Goal: Information Seeking & Learning: Find specific page/section

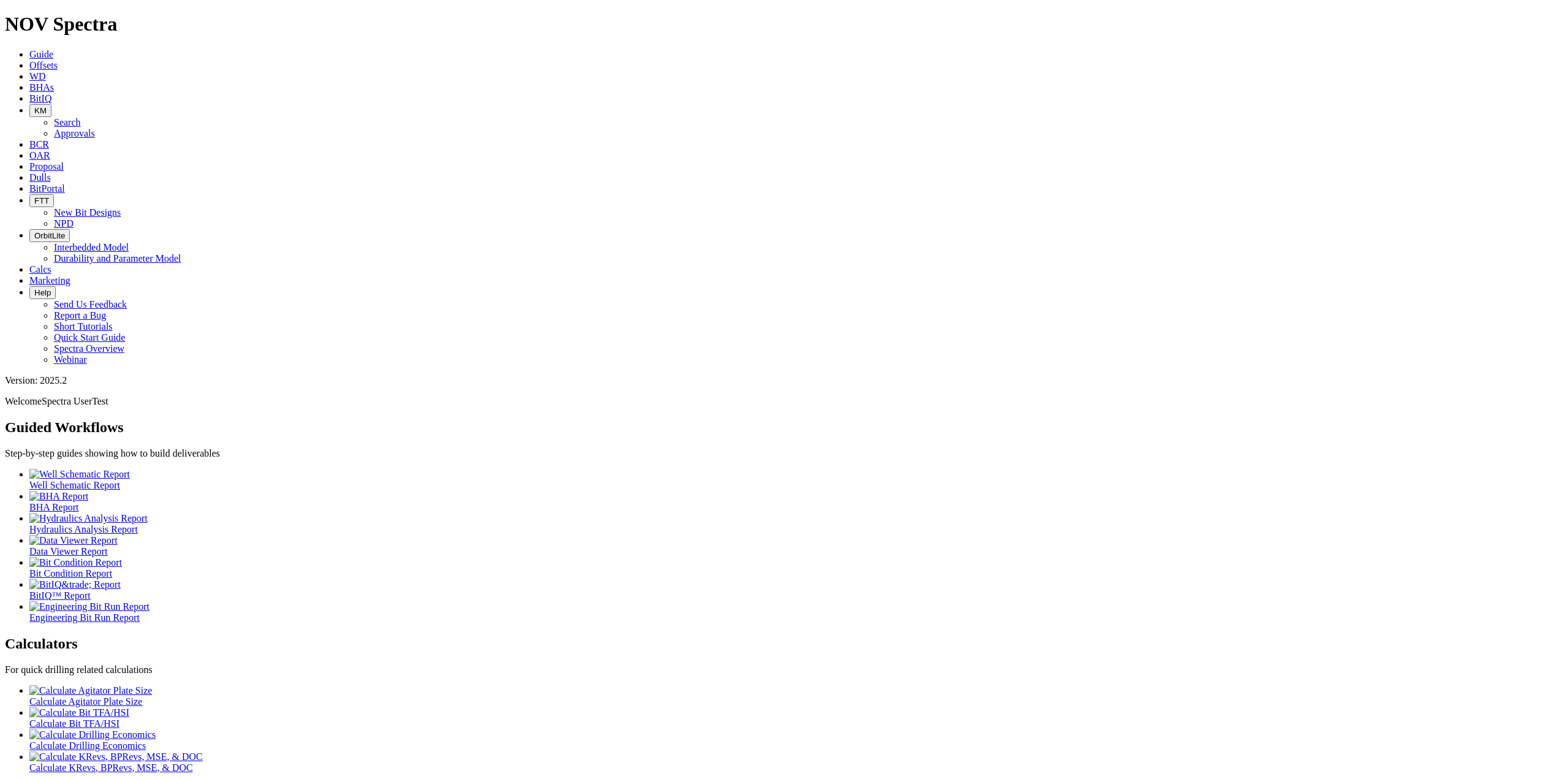
click at [54, 195] on button "FTT" at bounding box center [42, 201] width 24 height 13
click at [121, 207] on link "New Bit Designs" at bounding box center [88, 212] width 67 height 10
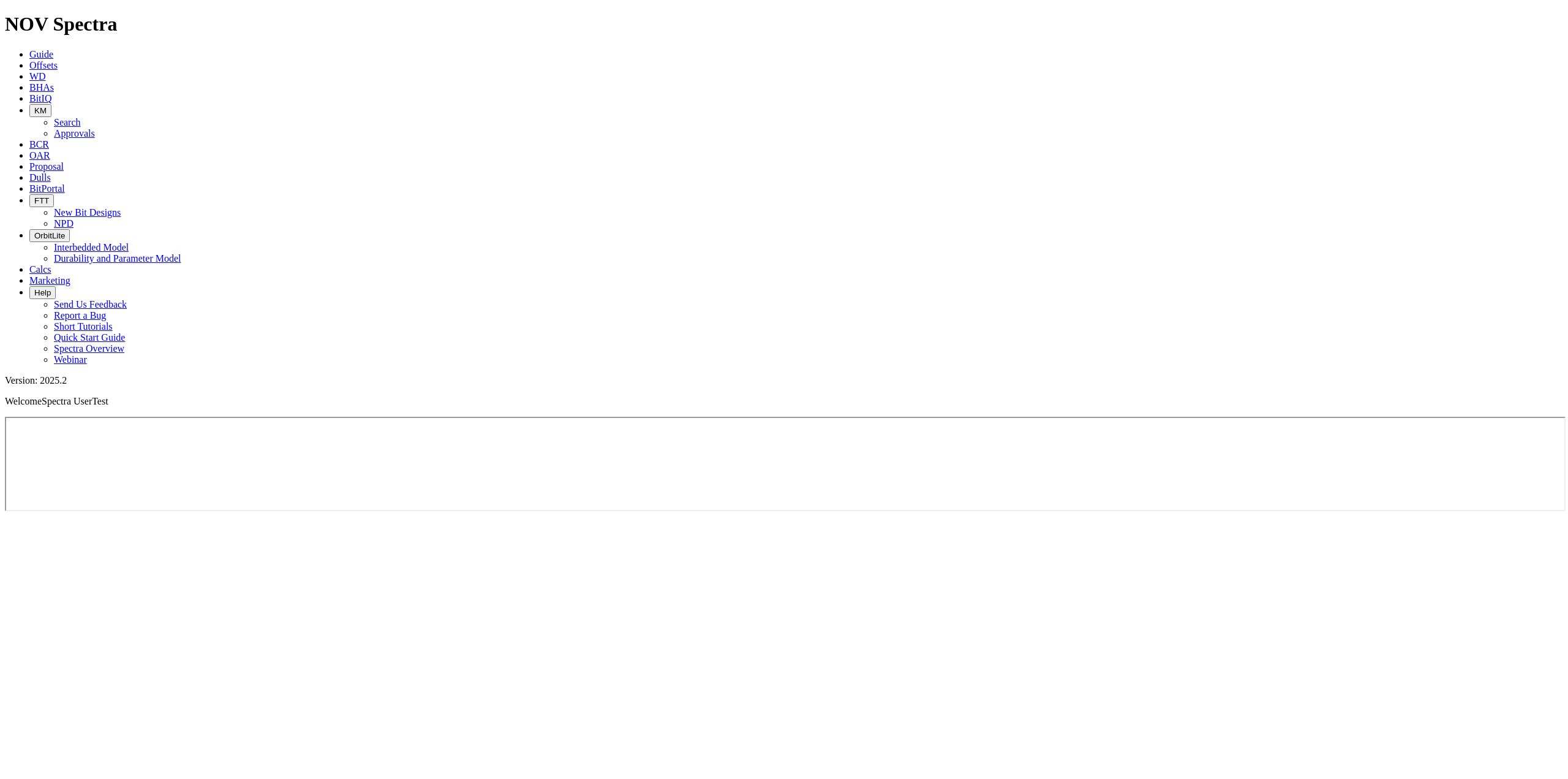
click at [49, 196] on span "FTT" at bounding box center [42, 201] width 15 height 9
click at [74, 218] on link "NPD" at bounding box center [64, 224] width 19 height 10
click at [65, 183] on span "BitPortal" at bounding box center [48, 189] width 36 height 10
click at [50, 172] on link "Dulls" at bounding box center [40, 177] width 22 height 10
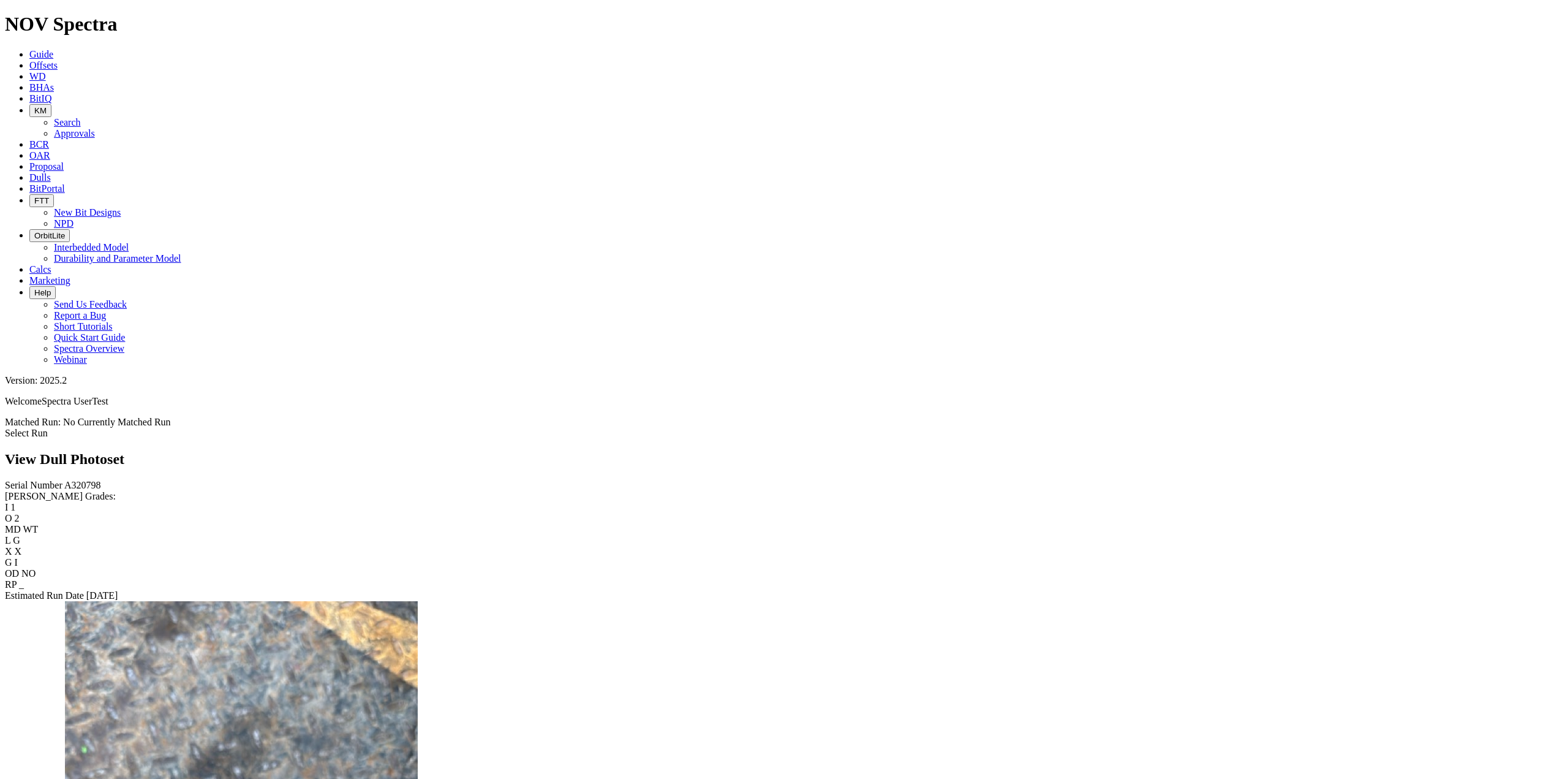
click at [30, 161] on icon at bounding box center [30, 166] width 0 height 10
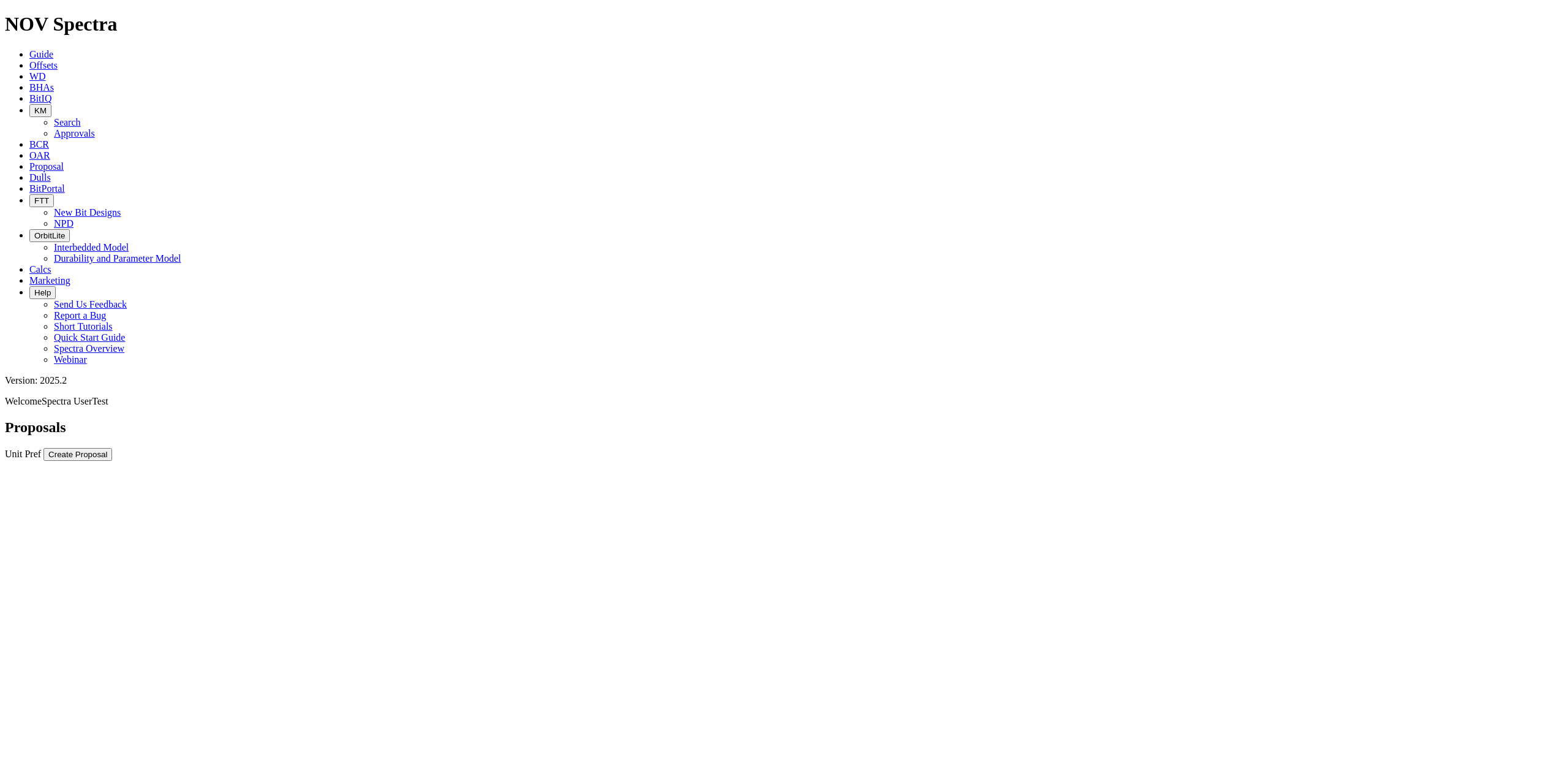
click at [50, 150] on link "OAR" at bounding box center [40, 155] width 21 height 10
click at [49, 139] on span "BCR" at bounding box center [39, 144] width 19 height 10
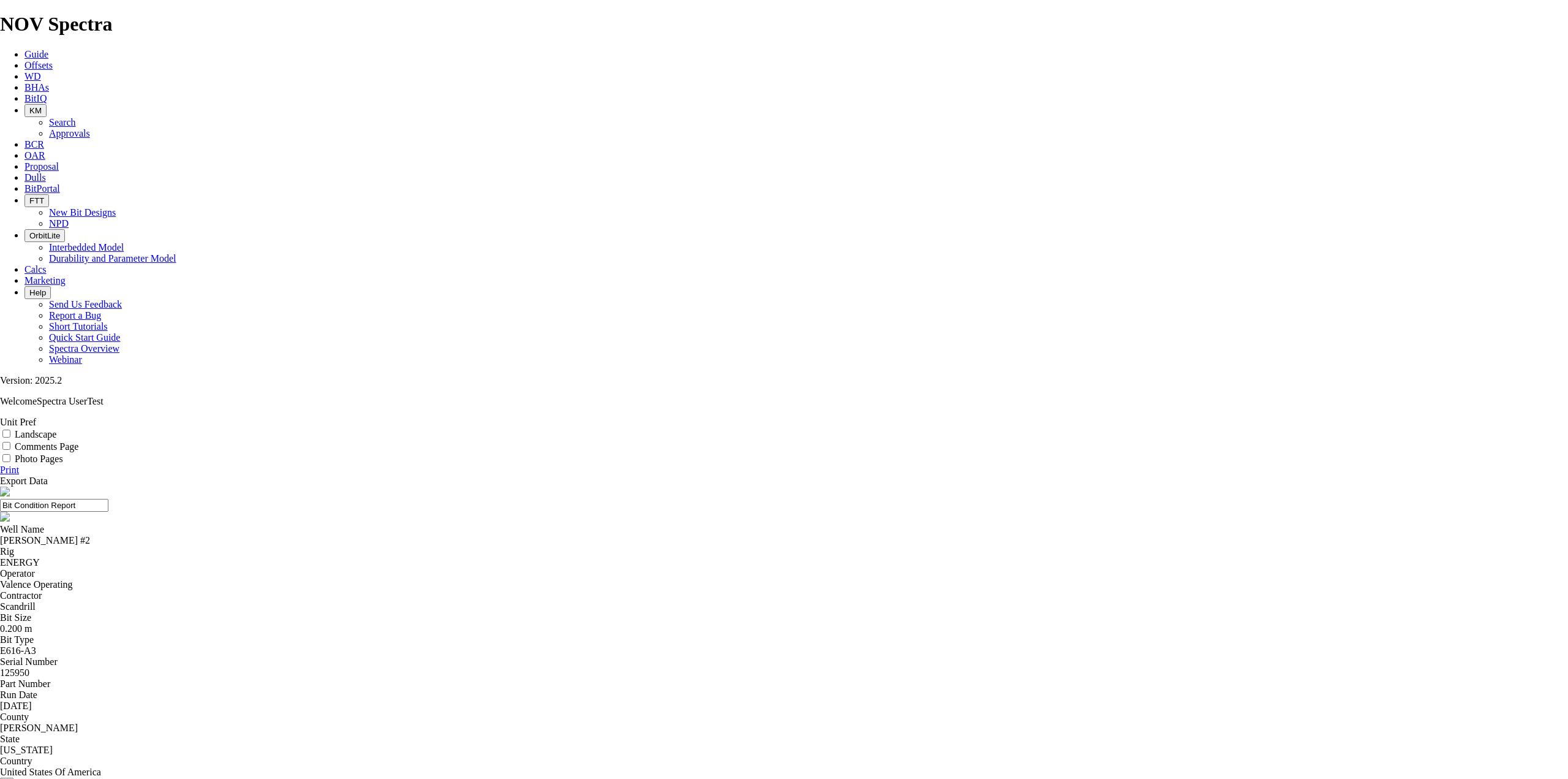
click at [24, 139] on icon at bounding box center [24, 144] width 0 height 10
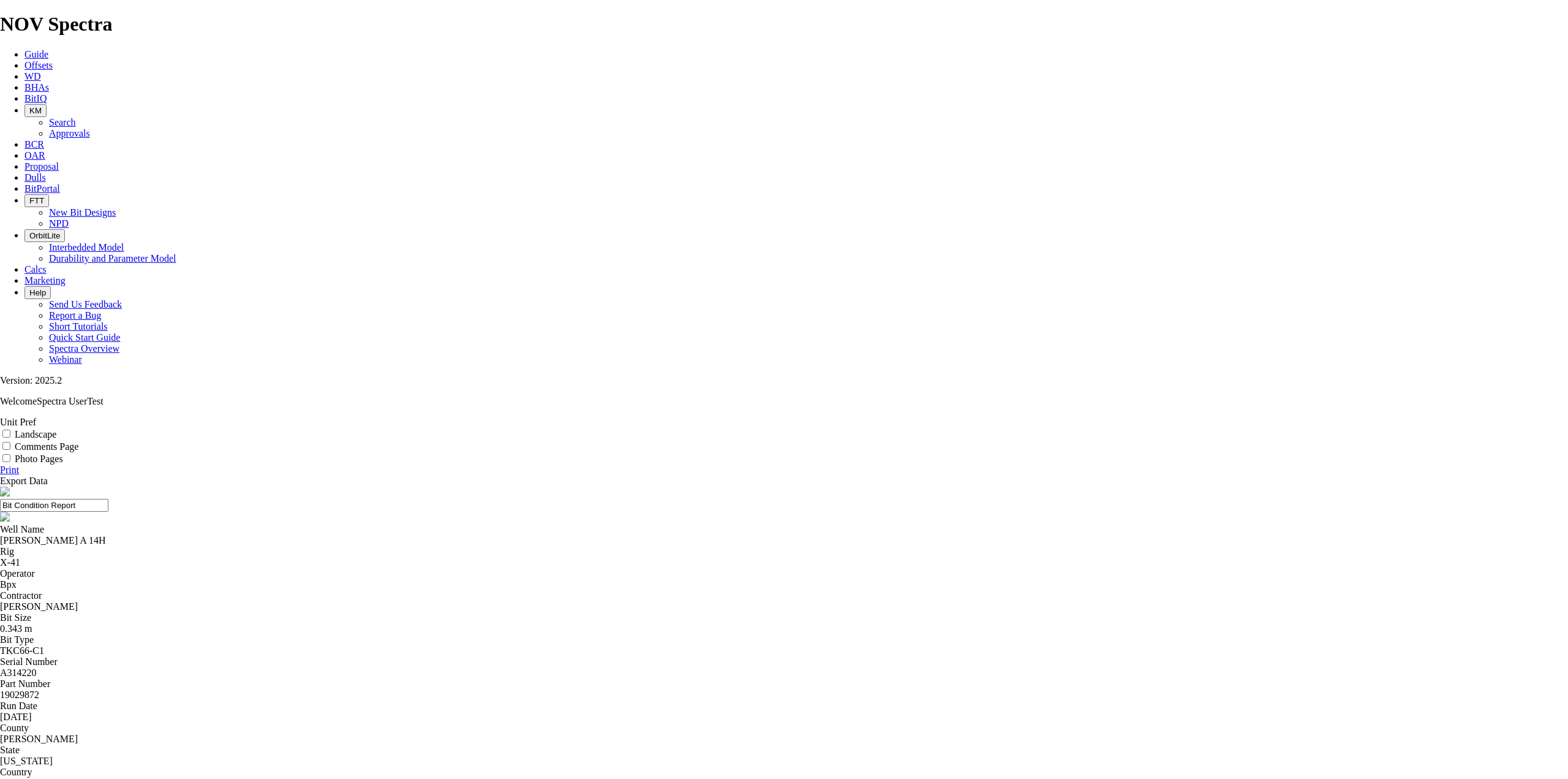
click at [30, 106] on icon "button" at bounding box center [30, 111] width 0 height 9
click at [351, 117] on ul "Search Approvals" at bounding box center [796, 128] width 1544 height 22
click at [42, 106] on span "KM" at bounding box center [36, 111] width 13 height 9
click at [76, 117] on link "Search" at bounding box center [62, 123] width 27 height 10
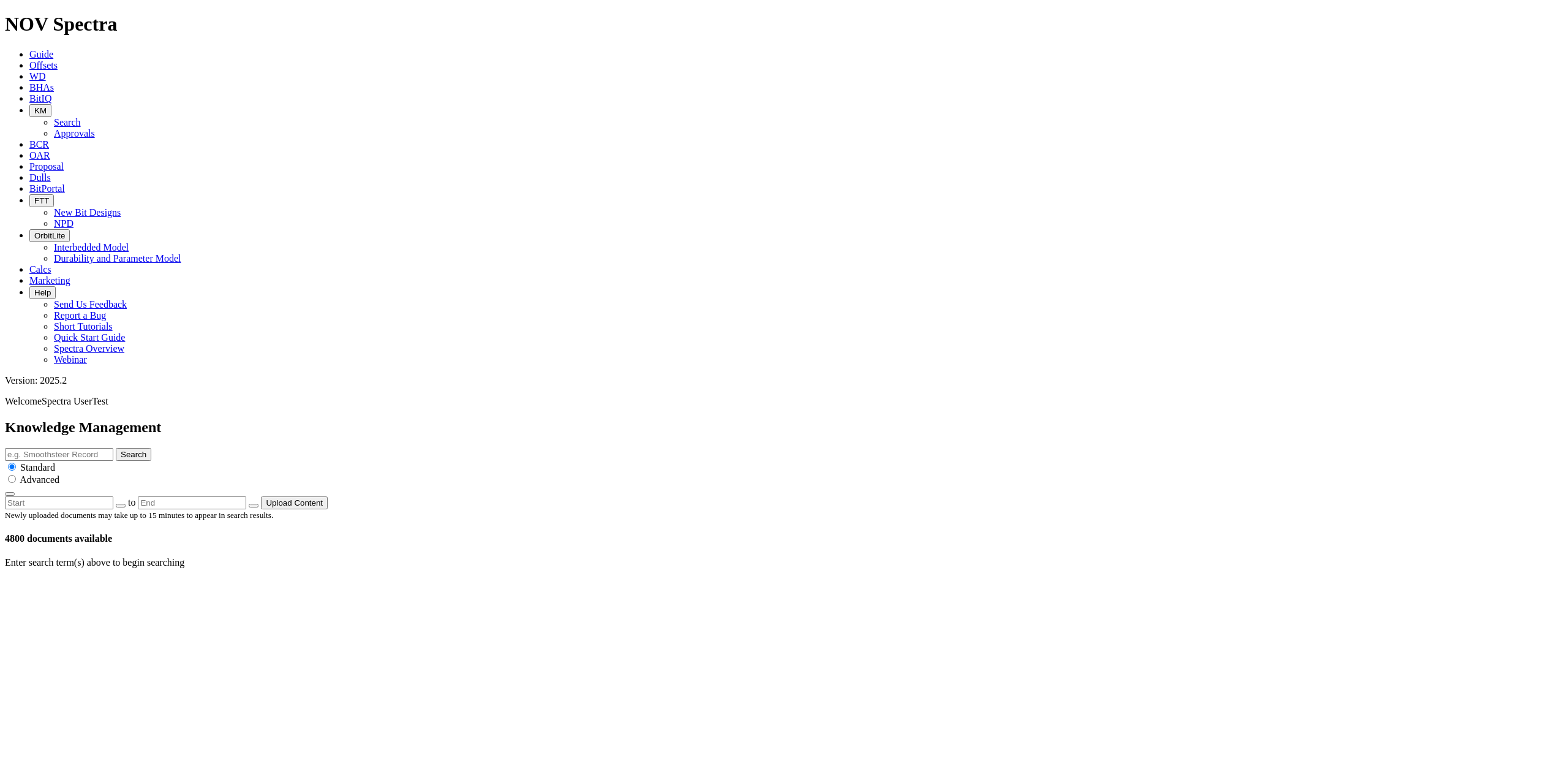
click at [114, 448] on input "text" at bounding box center [59, 454] width 108 height 13
type input "ace"
click at [116, 448] on button "Search" at bounding box center [134, 454] width 36 height 13
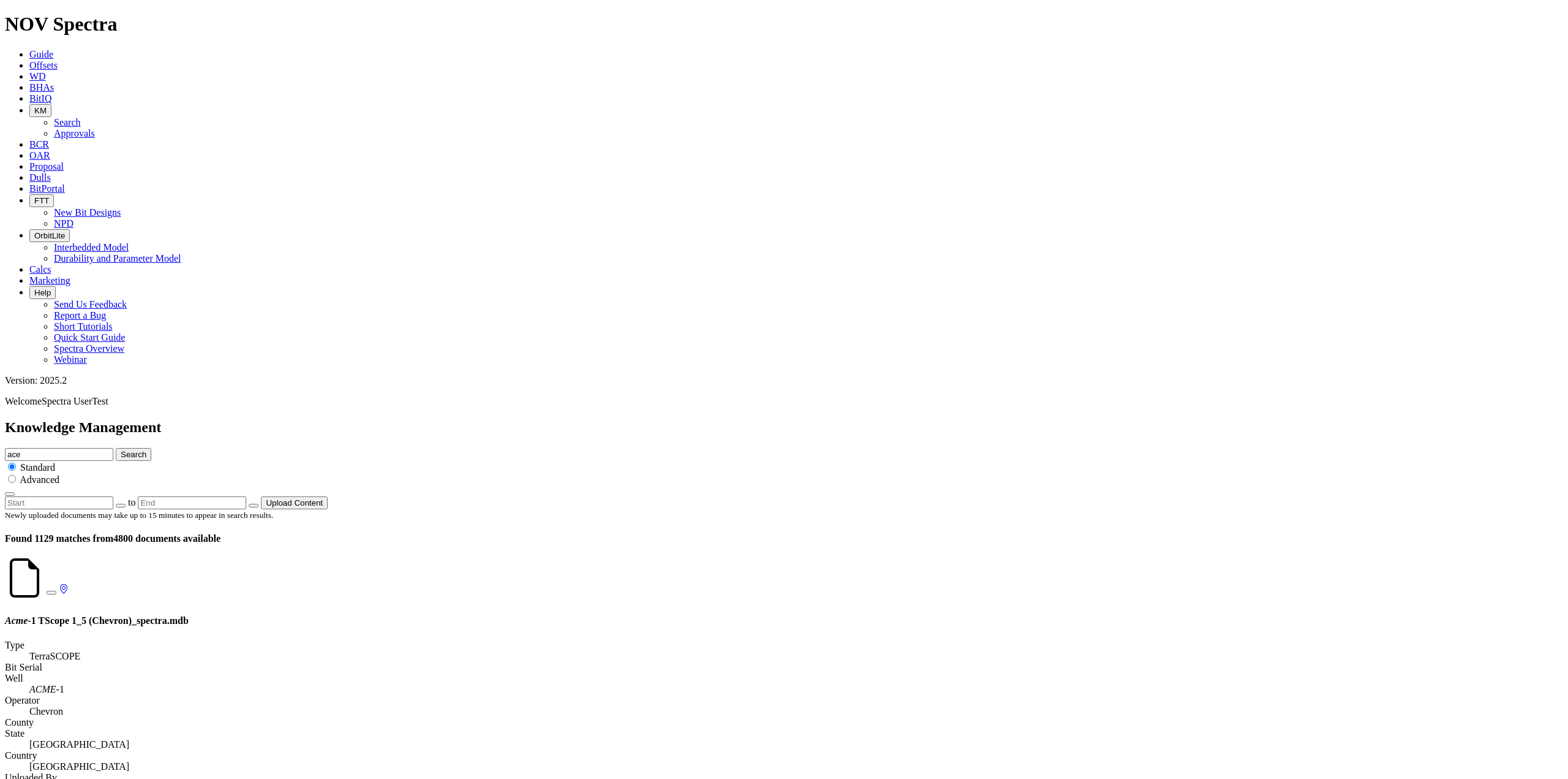
click at [16, 475] on input "radio" at bounding box center [12, 478] width 8 height 8
radio input "true"
radio input "false"
click at [151, 448] on button "Search" at bounding box center [134, 454] width 36 height 13
click at [51, 93] on span "BitIQ" at bounding box center [41, 98] width 22 height 10
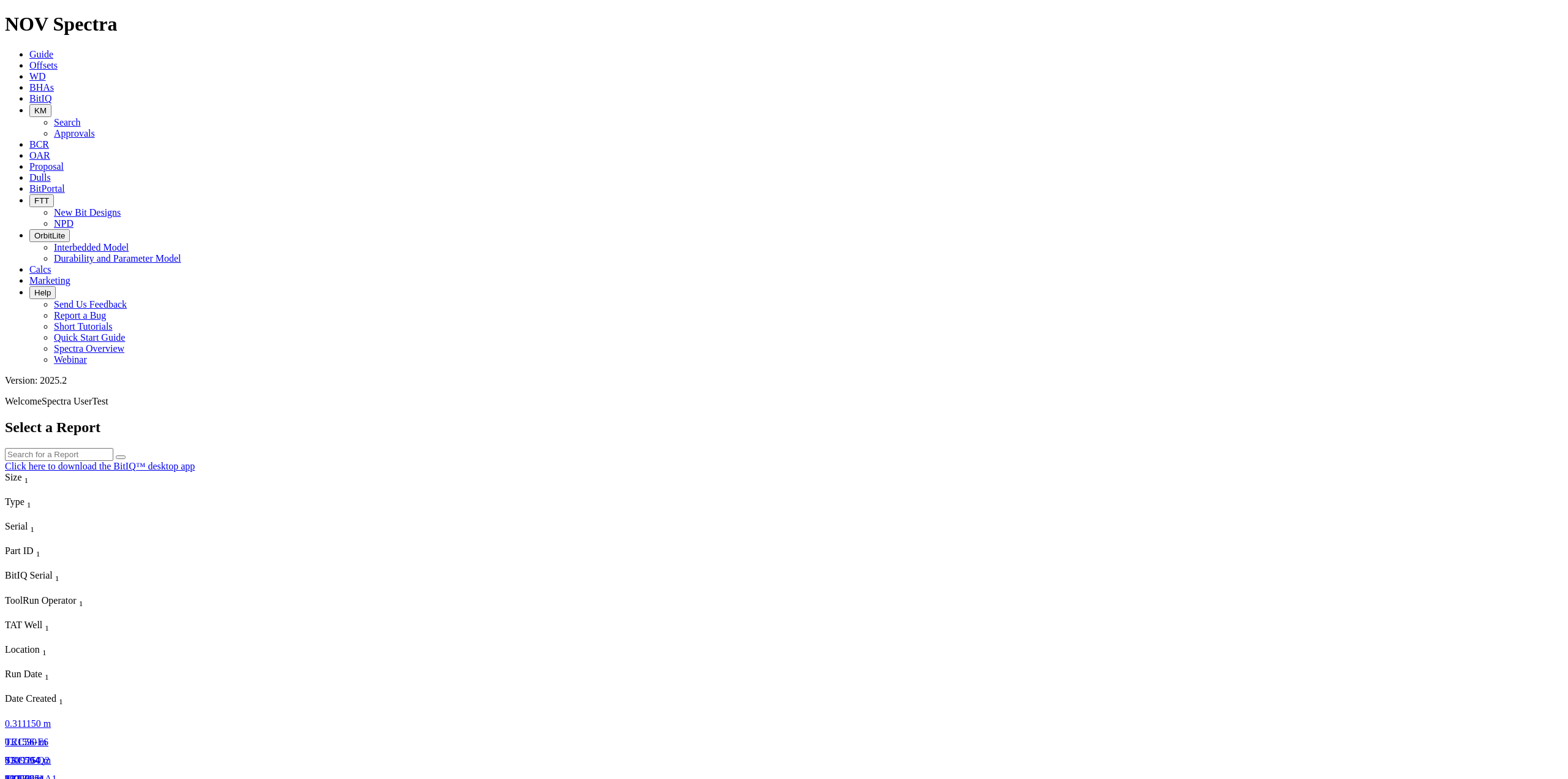
click at [33, 718] on span "0.311150 m" at bounding box center [28, 723] width 46 height 10
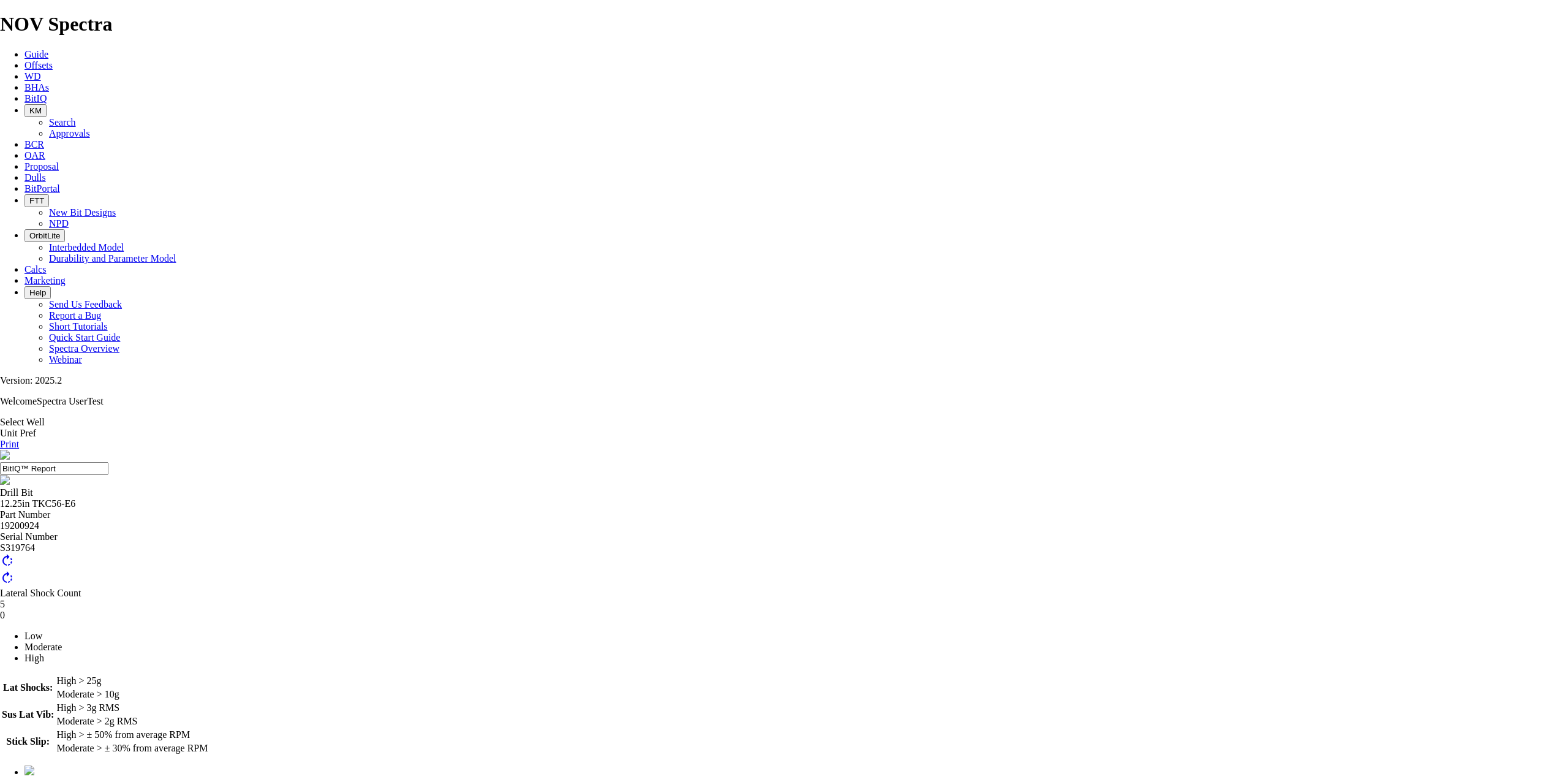
click at [49, 82] on span "BHAs" at bounding box center [36, 88] width 24 height 10
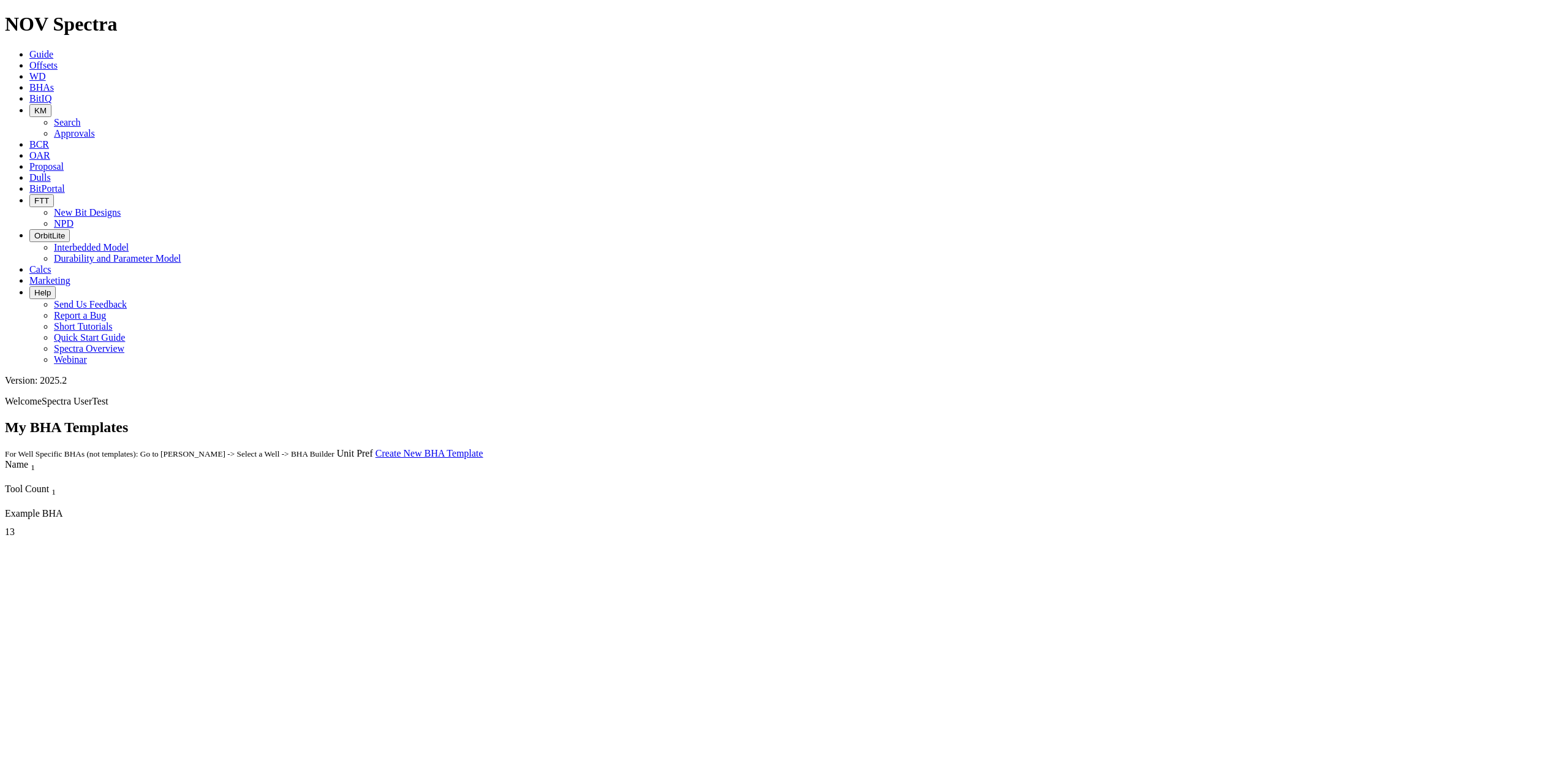
click at [28, 508] on div "Example BHA" at bounding box center [390, 513] width 769 height 11
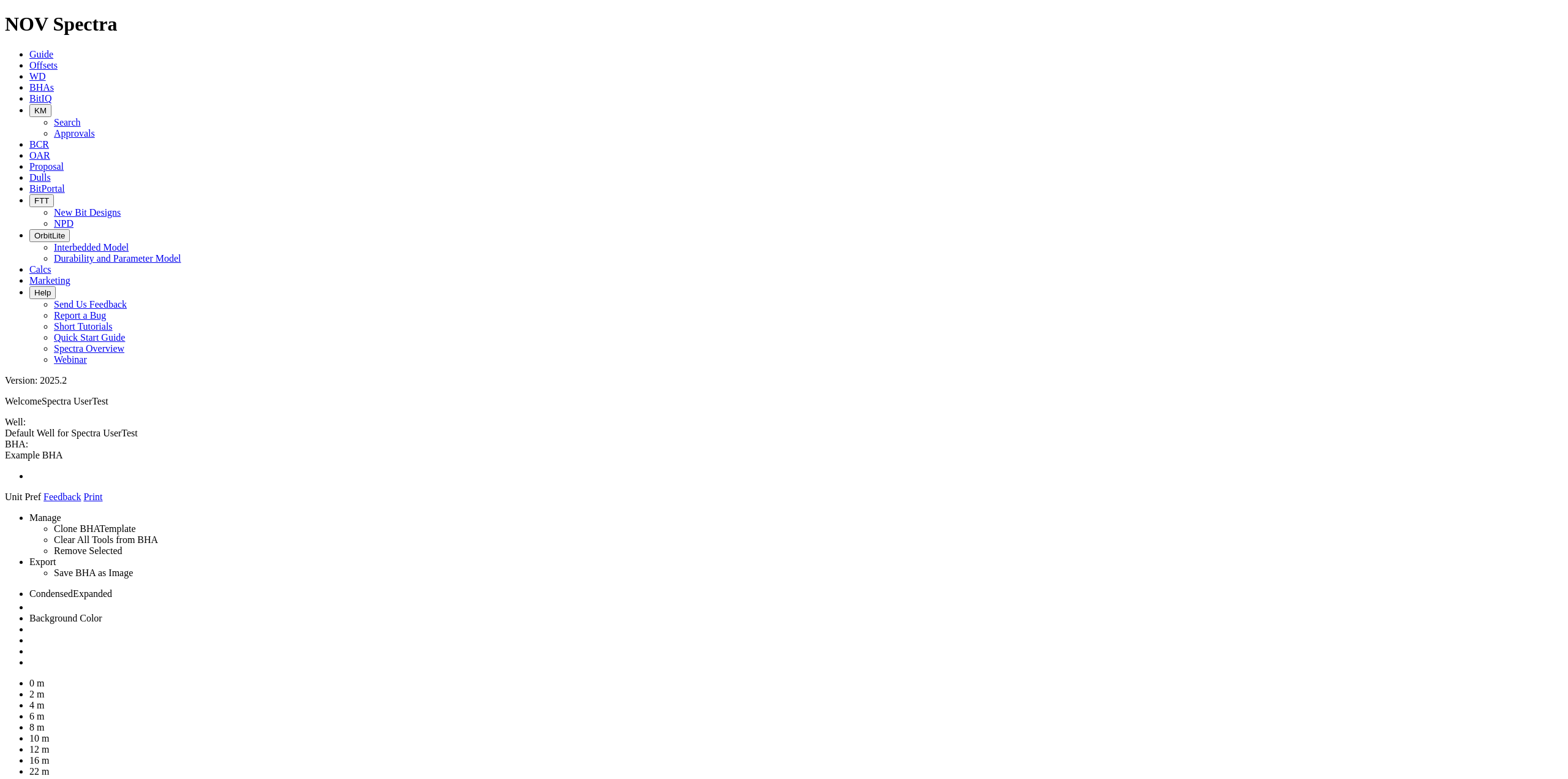
click at [46, 71] on span "WD" at bounding box center [38, 76] width 16 height 10
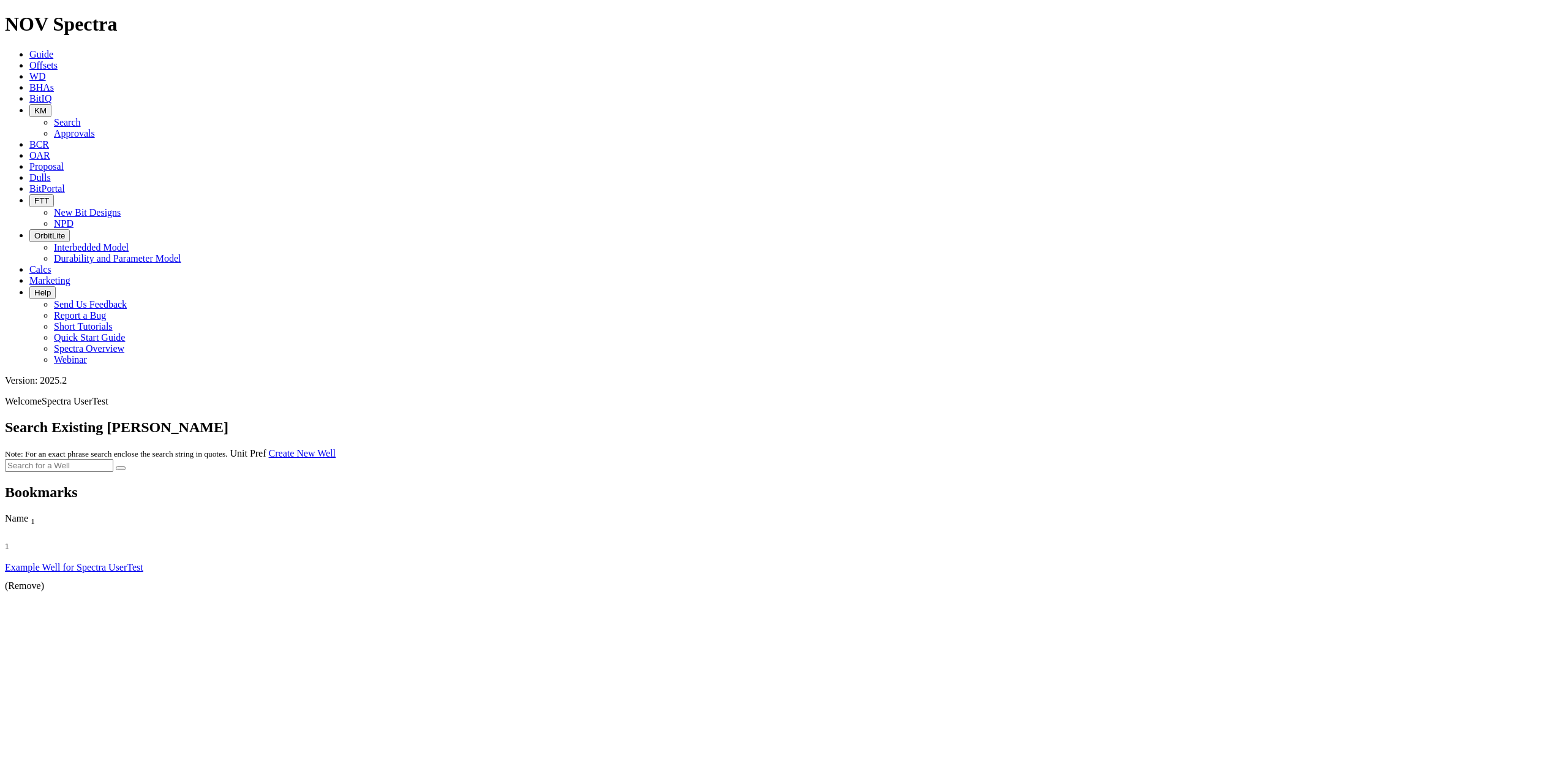
click at [74, 562] on link "Example Well for Spectra UserTest" at bounding box center [74, 567] width 138 height 10
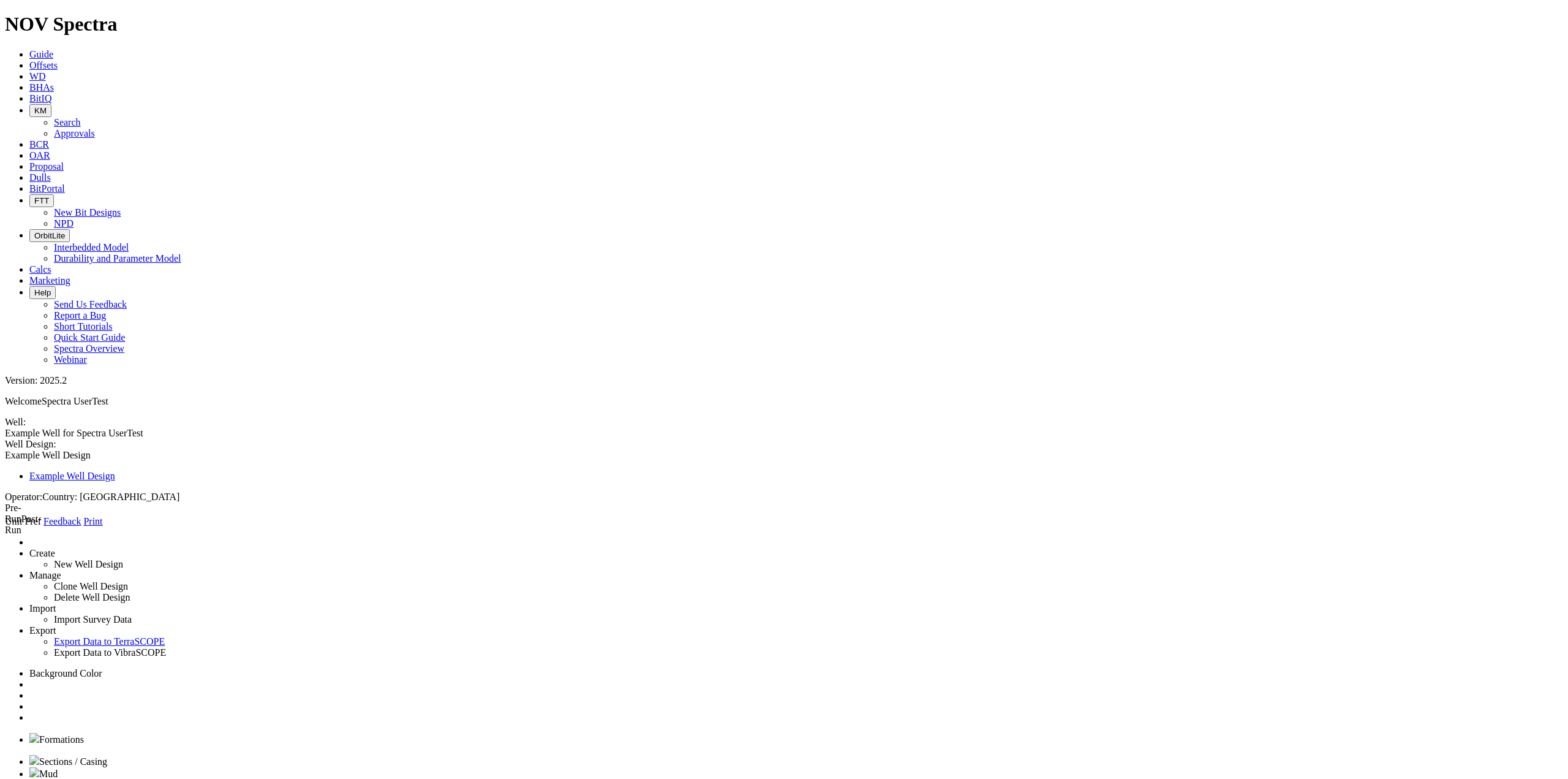
click at [30, 60] on icon at bounding box center [30, 65] width 0 height 10
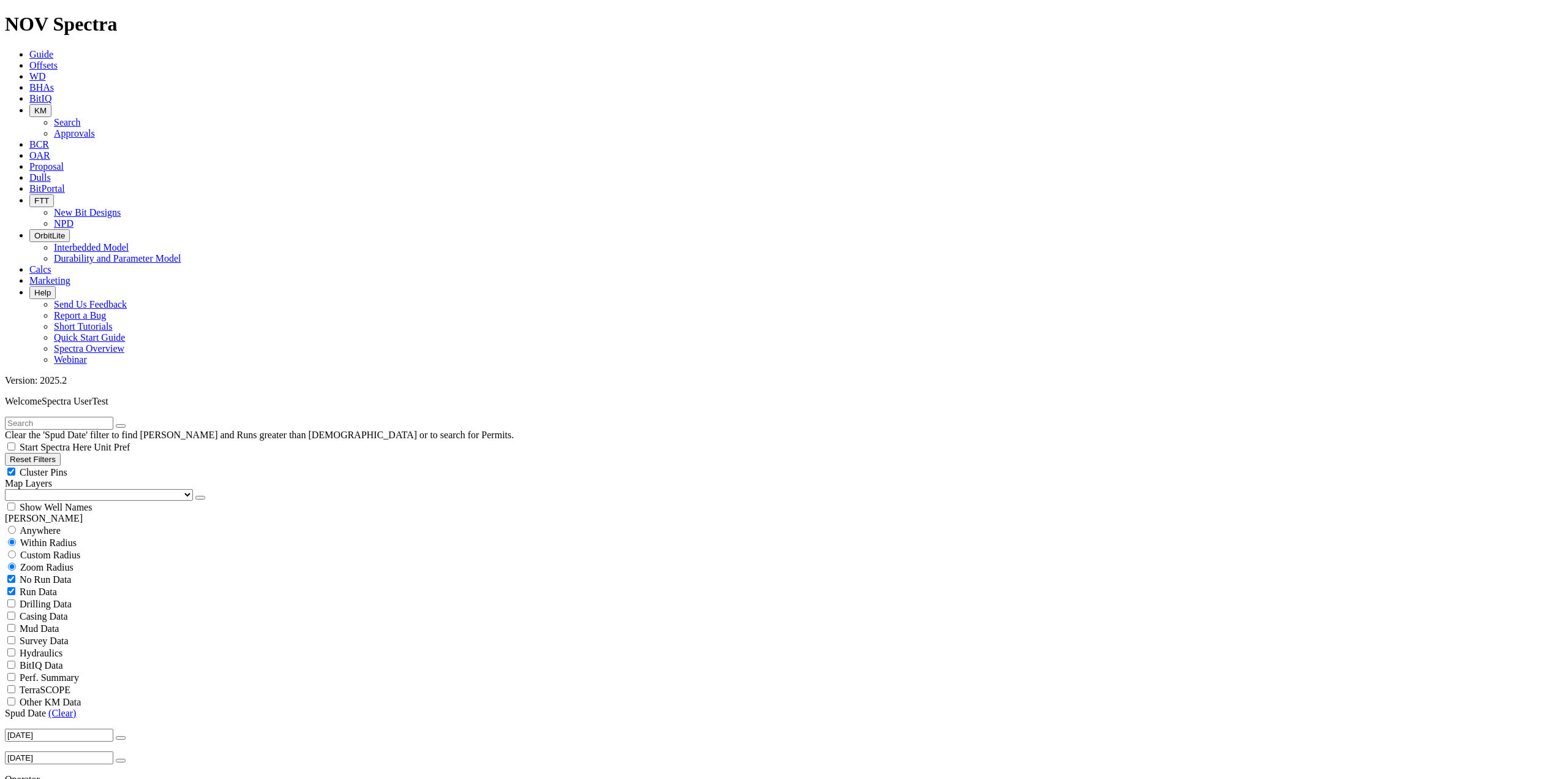
click at [49, 525] on span "Anywhere" at bounding box center [39, 530] width 41 height 10
radio input "true"
radio input "false"
click at [48, 550] on span "No Run Data" at bounding box center [45, 555] width 51 height 10
checkbox input "false"
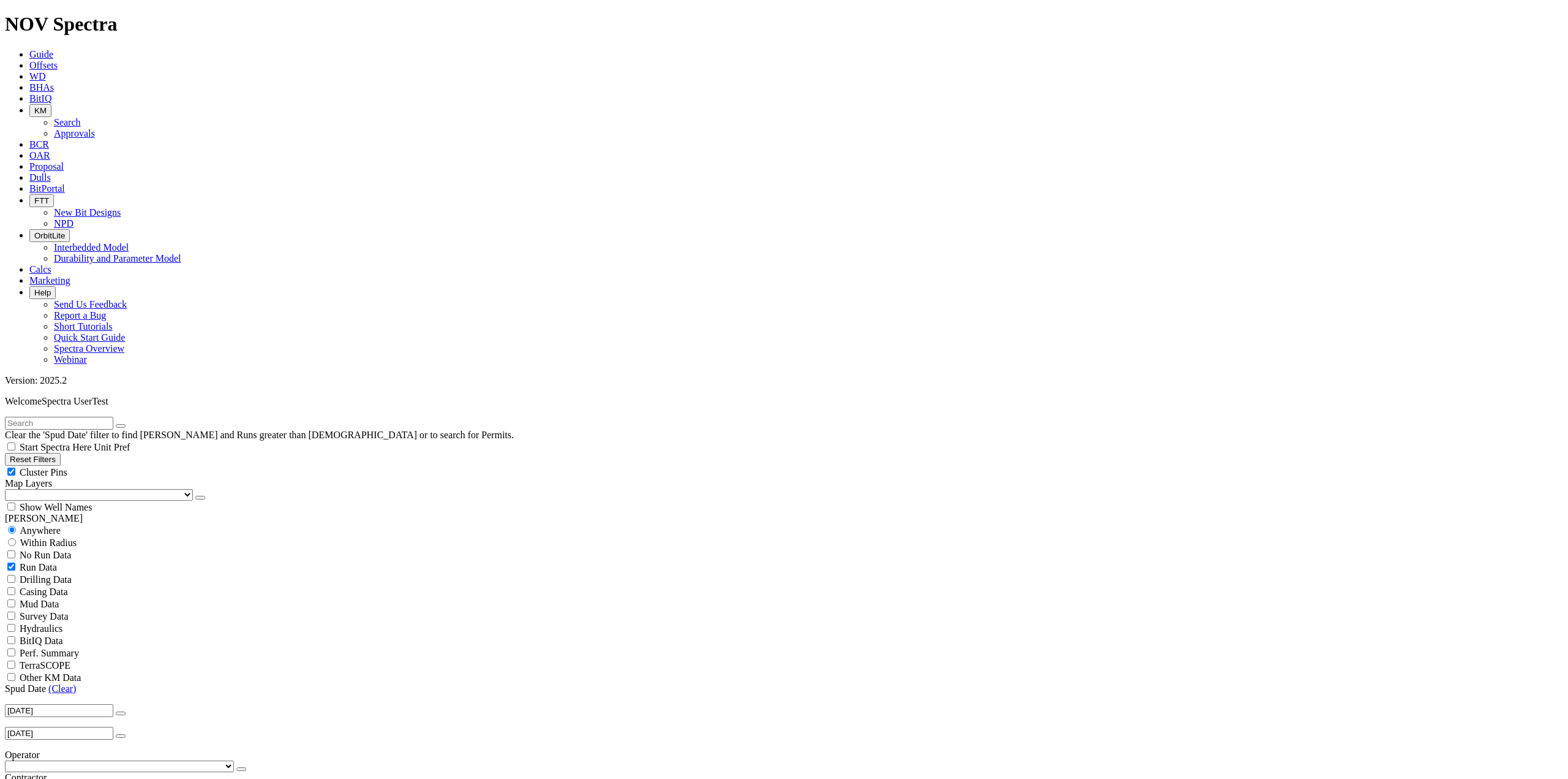
click at [50, 648] on span "Perf. Summary" at bounding box center [49, 653] width 59 height 10
checkbox input "true"
click at [71, 660] on span "TerraSCOPE" at bounding box center [45, 665] width 50 height 10
checkbox input "true"
click at [40, 672] on span "Other KM Data" at bounding box center [50, 677] width 62 height 10
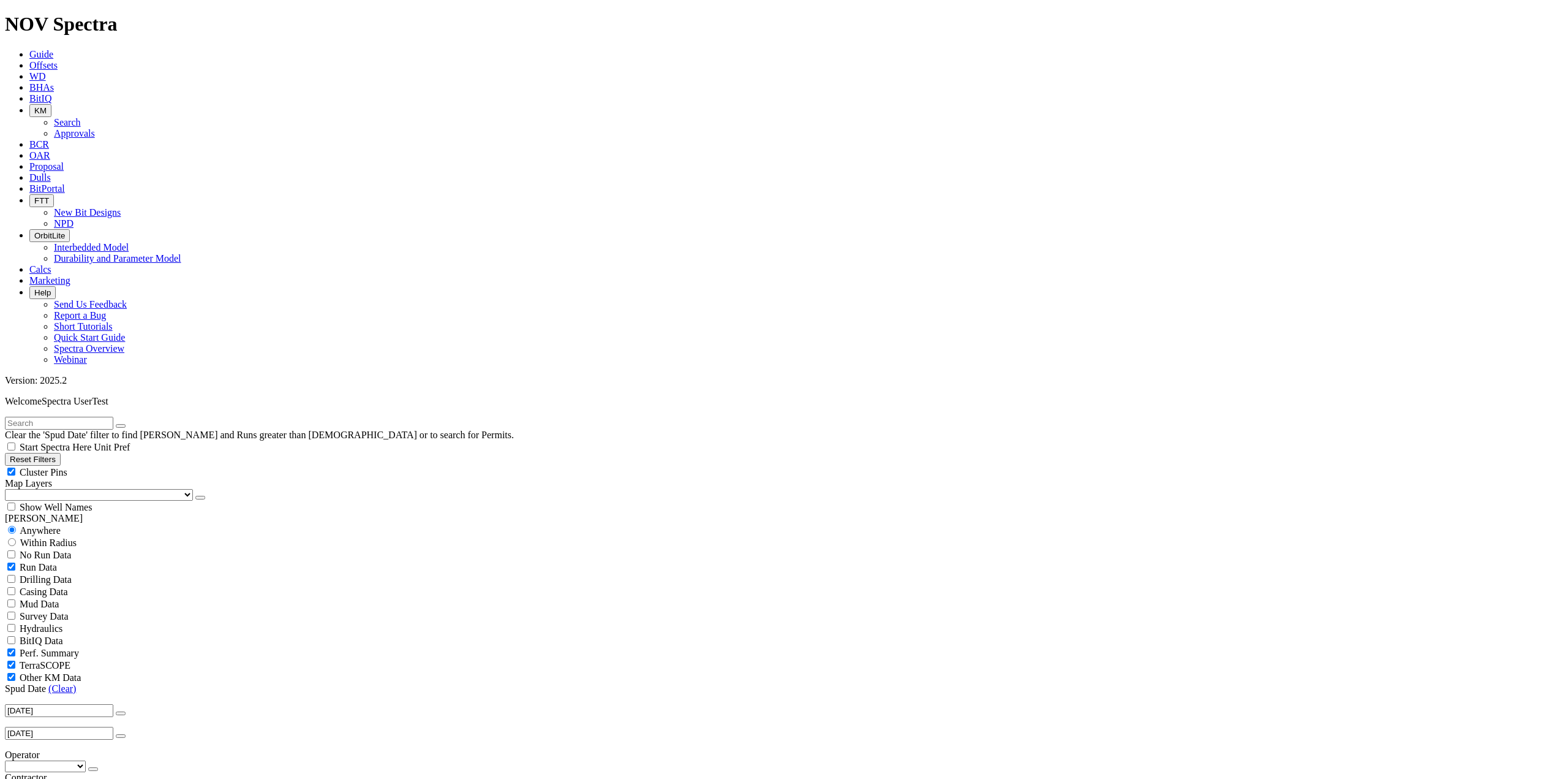
checkbox input "true"
click at [50, 648] on span "Perf. Summary" at bounding box center [49, 653] width 59 height 10
checkbox input "false"
click at [47, 672] on span "Other KM Data" at bounding box center [50, 677] width 62 height 10
checkbox input "false"
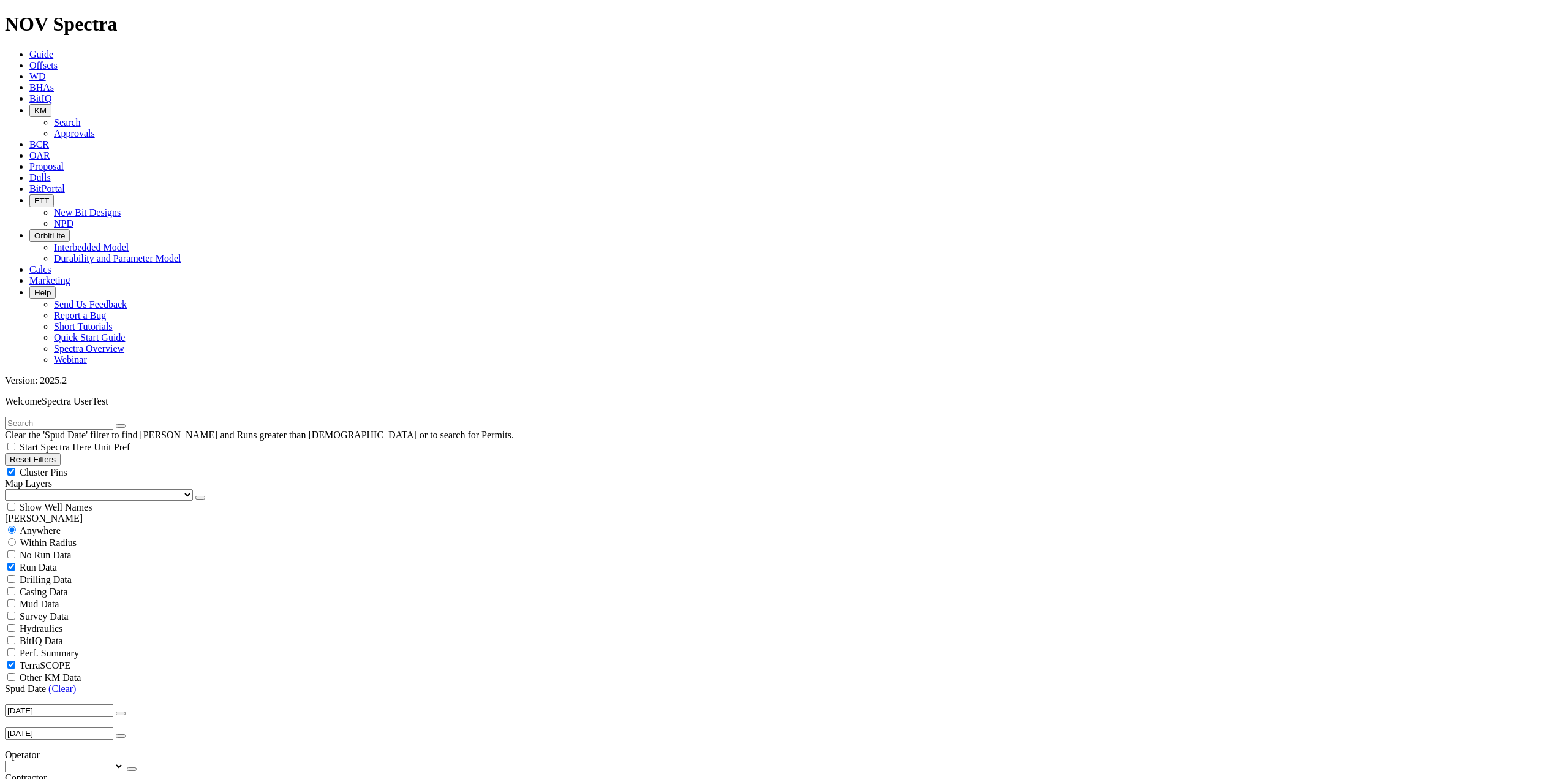
click at [71, 660] on span "TerraSCOPE" at bounding box center [45, 665] width 50 height 10
checkbox input "false"
